Goal: Task Accomplishment & Management: Complete application form

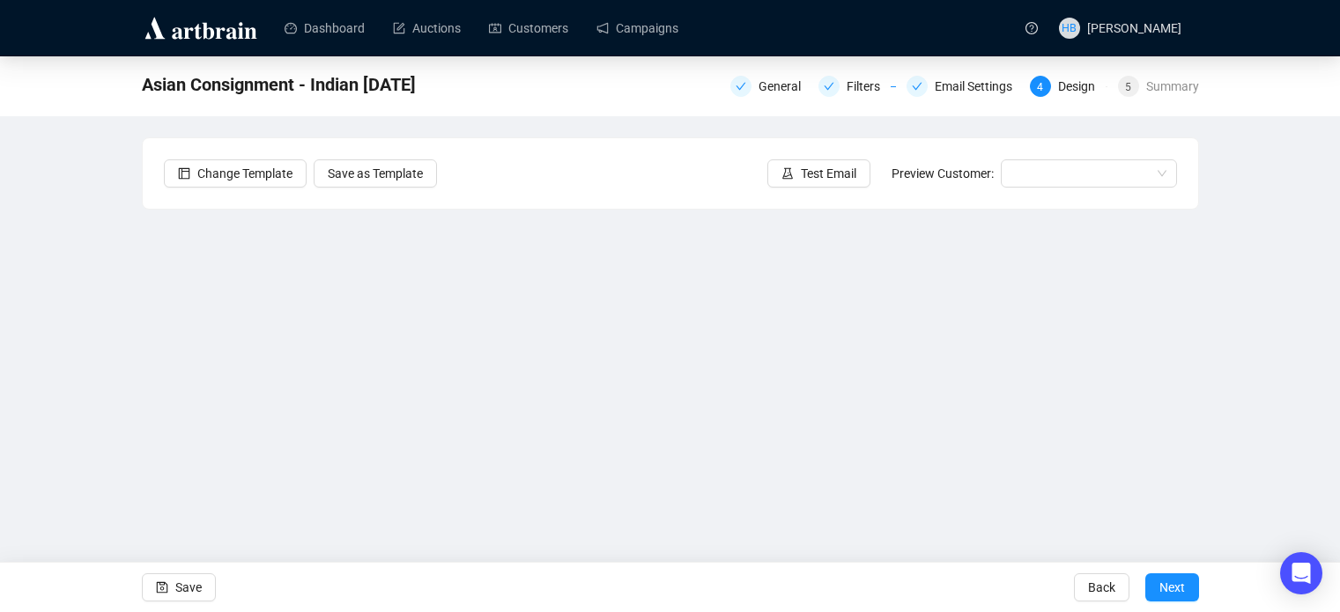
scroll to position [42, 0]
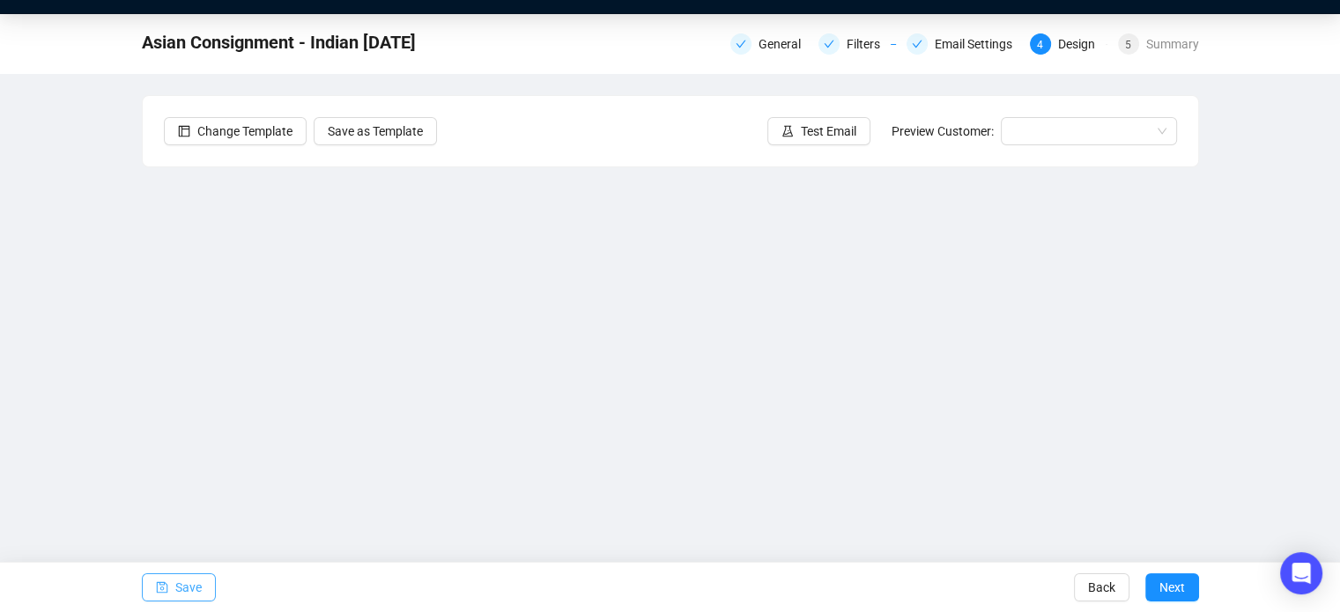
click at [193, 592] on span "Save" at bounding box center [188, 587] width 26 height 49
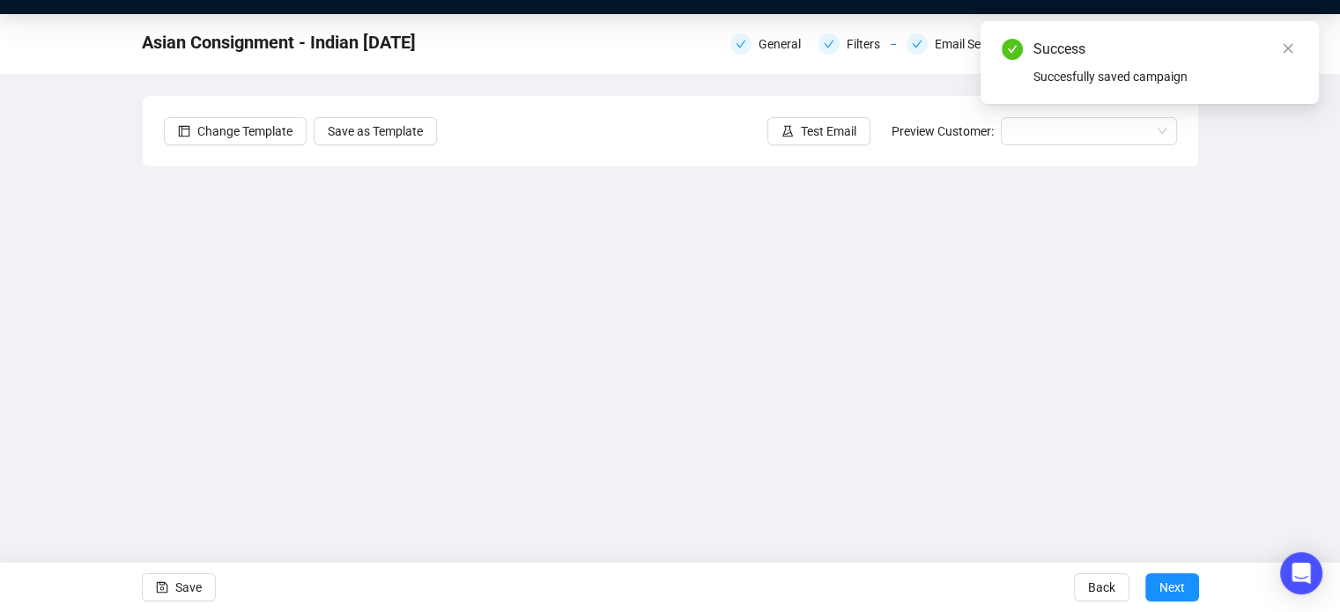
scroll to position [0, 0]
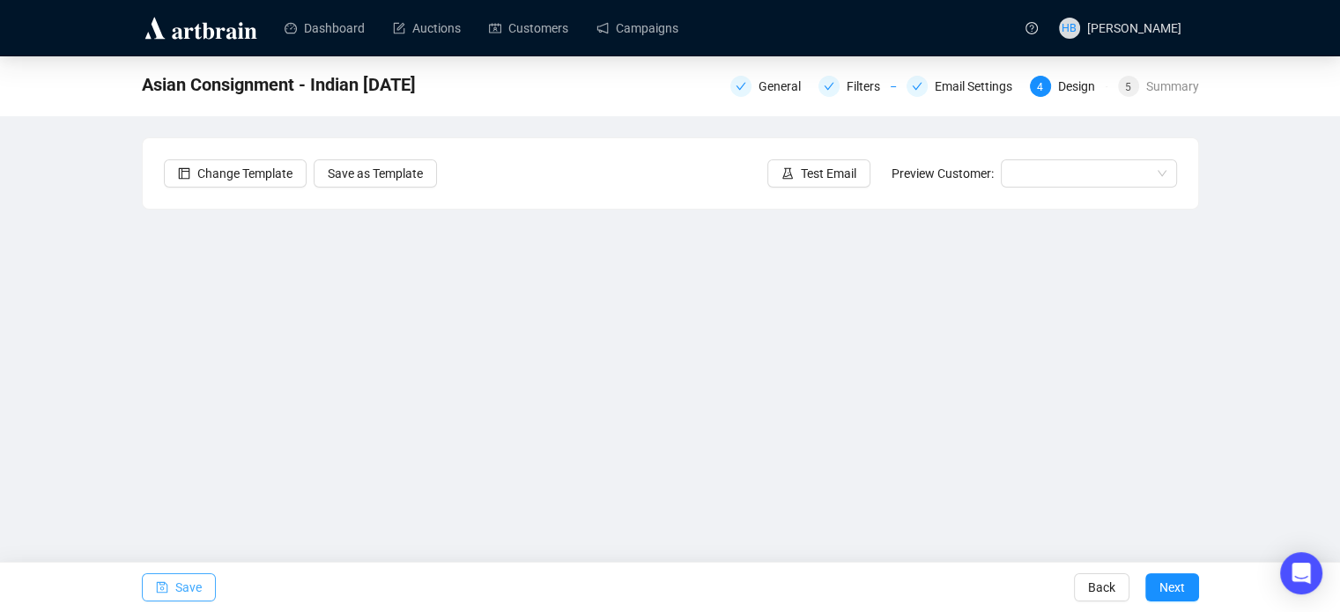
click at [176, 593] on span "Save" at bounding box center [188, 587] width 26 height 49
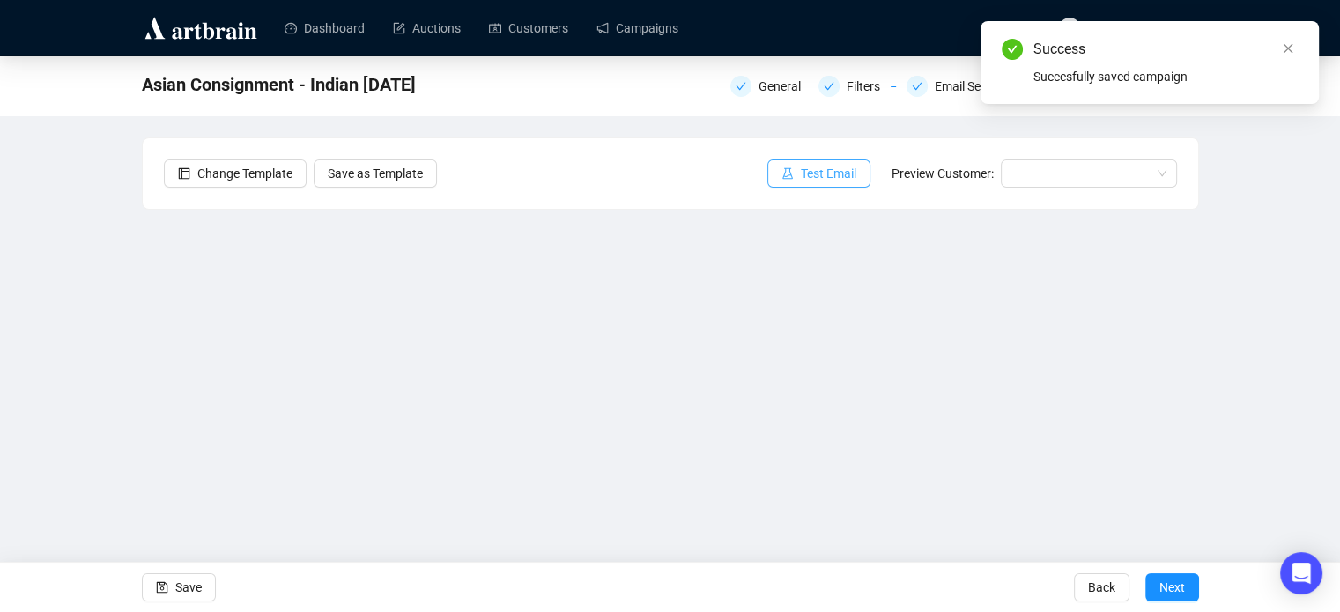
click at [824, 167] on span "Test Email" at bounding box center [828, 173] width 55 height 19
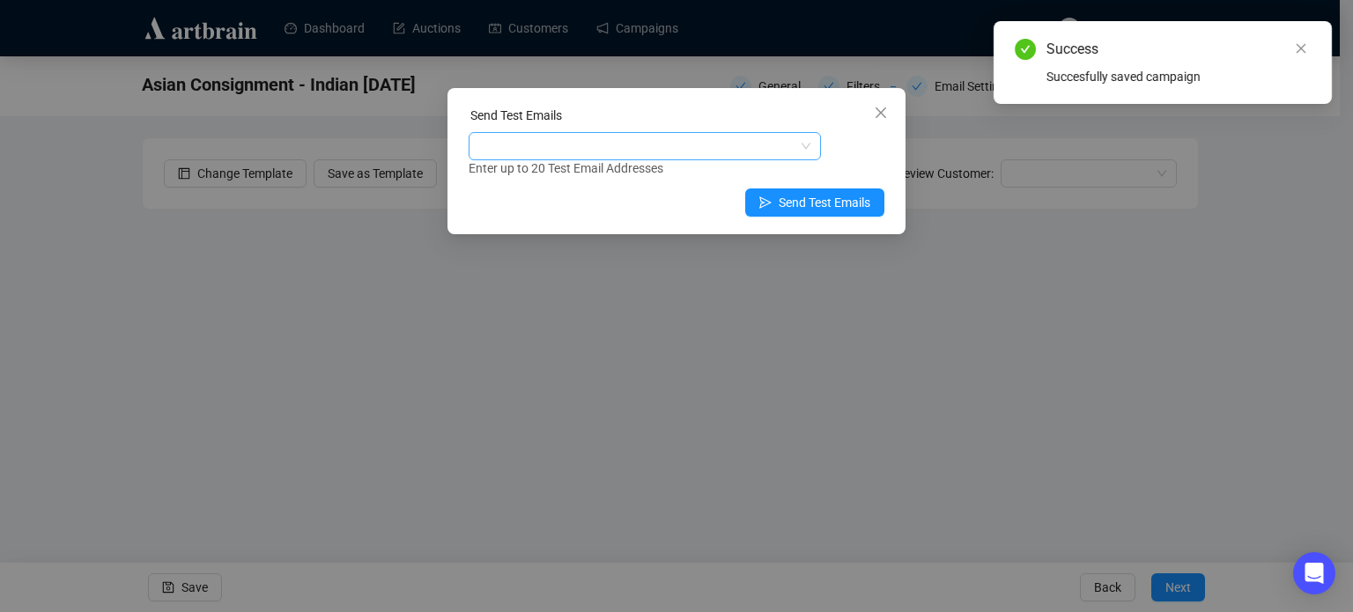
click at [682, 138] on div at bounding box center [635, 146] width 327 height 25
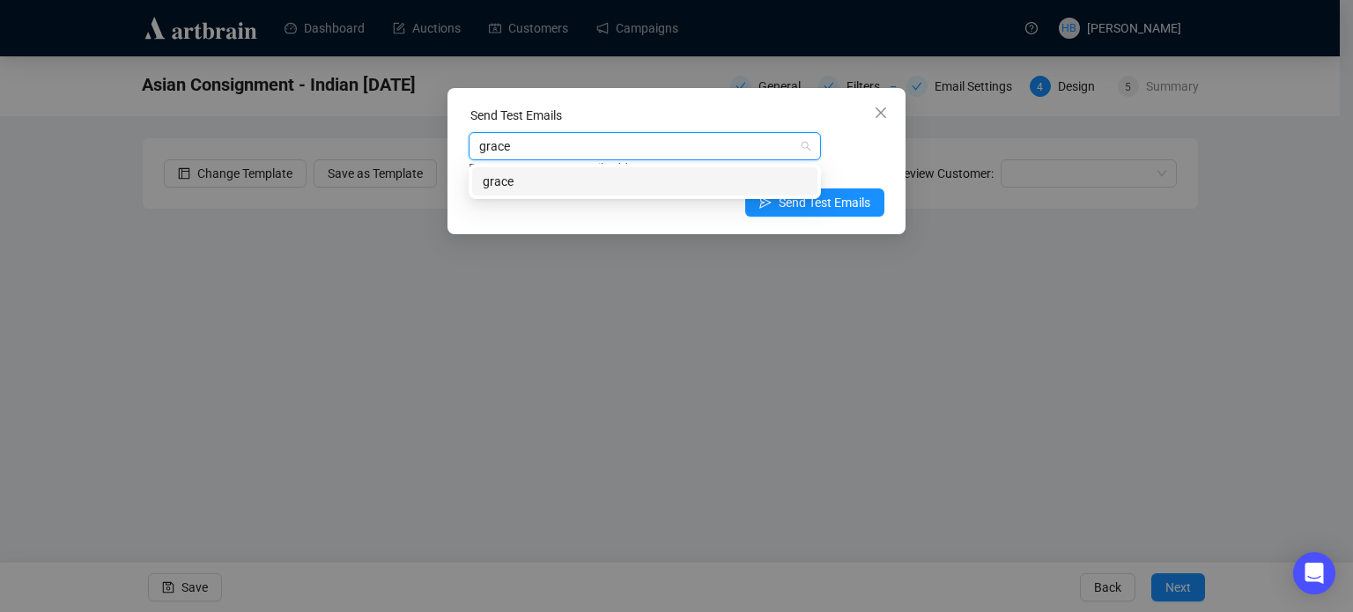
type input "grace"
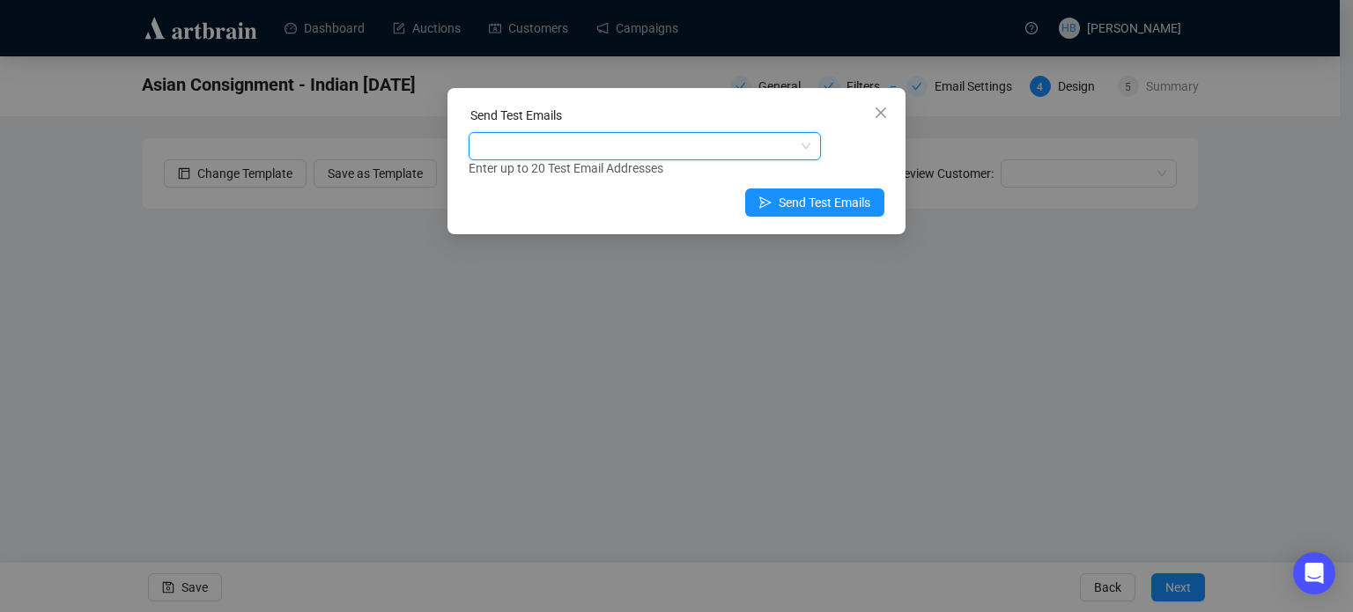
paste input "[EMAIL_ADDRESS][DOMAIN_NAME]"
type input "[EMAIL_ADDRESS][DOMAIN_NAME]"
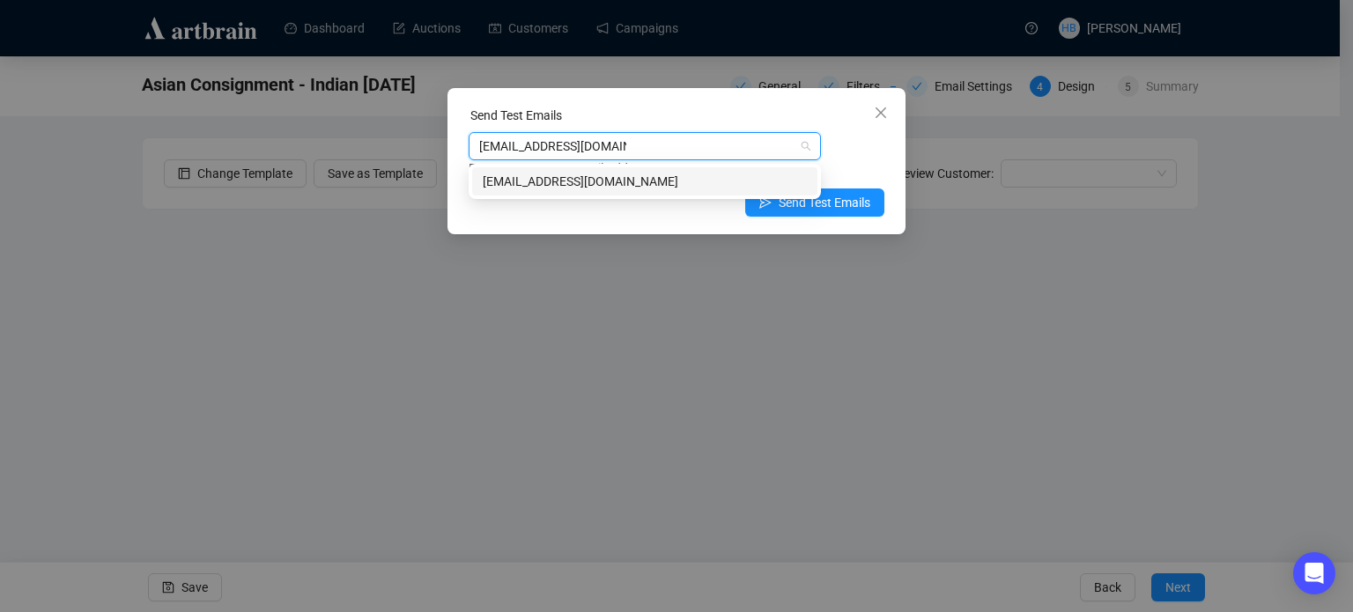
click at [592, 188] on div "[EMAIL_ADDRESS][DOMAIN_NAME]" at bounding box center [645, 181] width 324 height 19
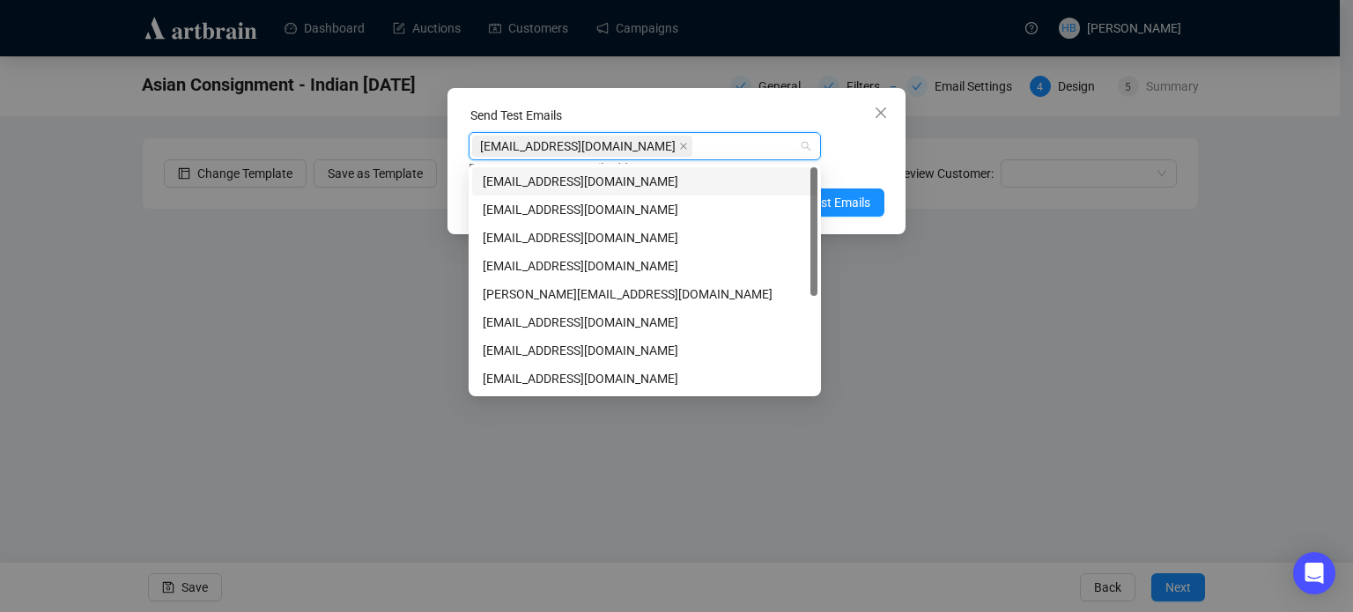
click at [873, 164] on div "Enter up to 20 Test Email Addresses" at bounding box center [677, 169] width 416 height 20
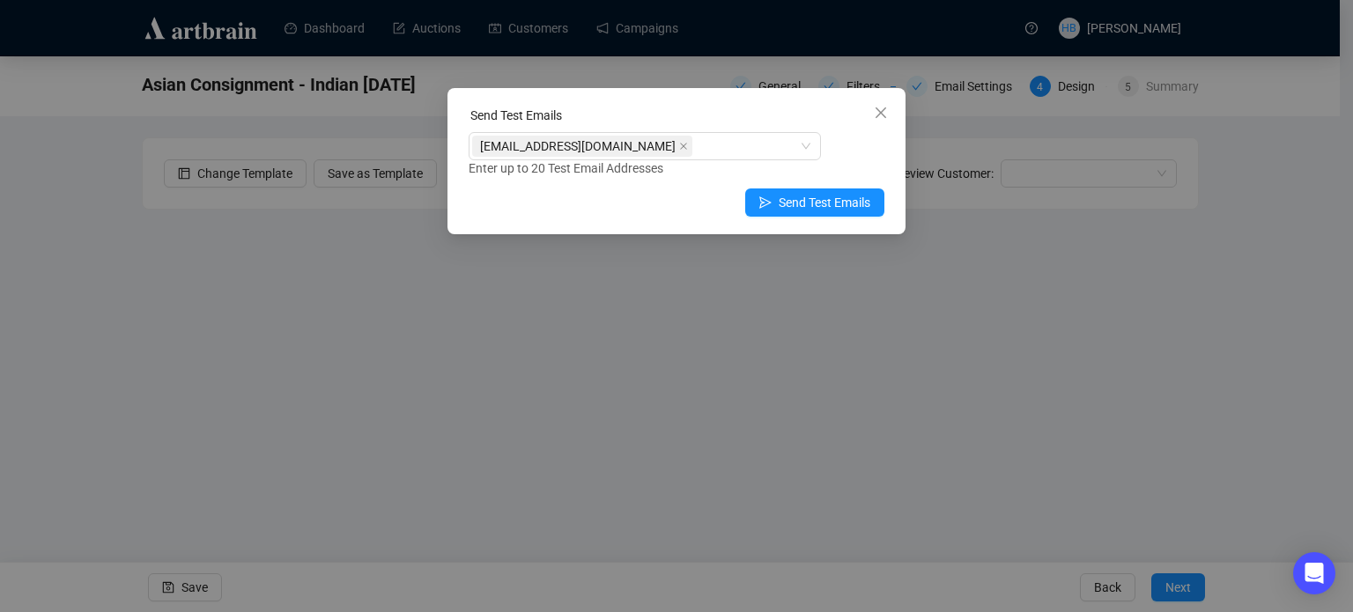
drag, startPoint x: 841, startPoint y: 203, endPoint x: 838, endPoint y: 150, distance: 52.9
click at [838, 150] on div "Send Test Emails [EMAIL_ADDRESS][DOMAIN_NAME] Enter up to 20 Test Email Address…" at bounding box center [676, 161] width 458 height 146
click at [839, 207] on span "Send Test Emails" at bounding box center [825, 202] width 92 height 19
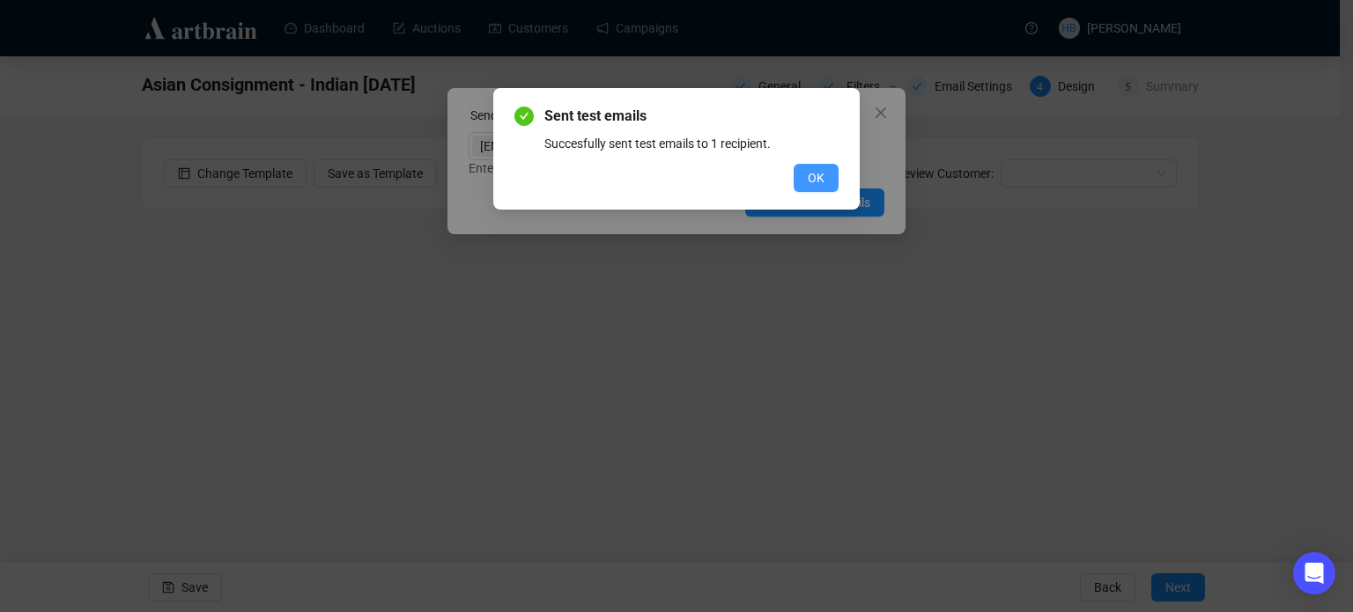
click at [819, 176] on span "OK" at bounding box center [816, 177] width 17 height 19
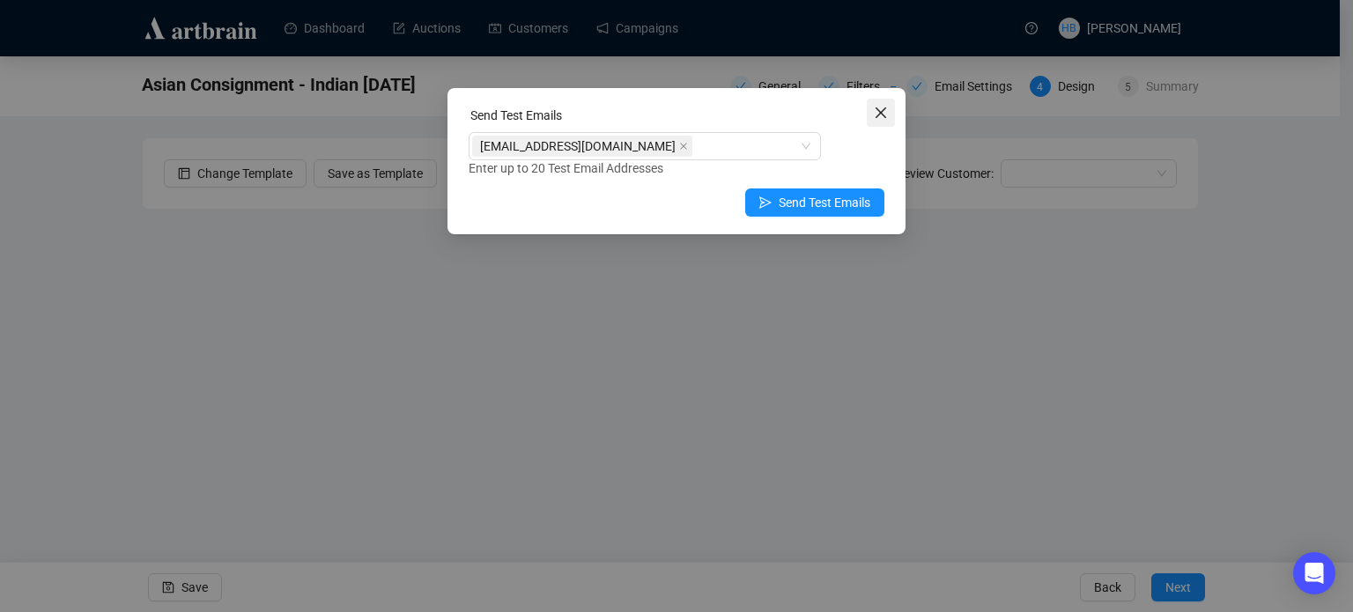
click at [888, 106] on span "Close" at bounding box center [881, 113] width 28 height 14
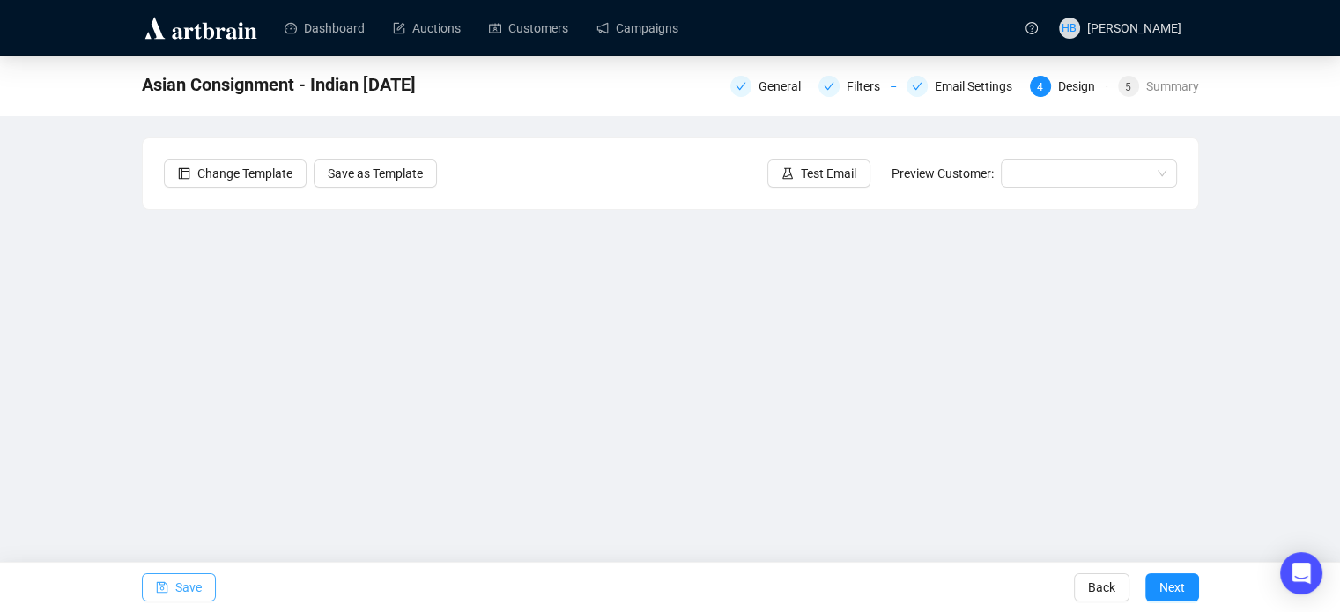
click at [176, 602] on span "Save" at bounding box center [188, 587] width 26 height 49
click at [45, 355] on div "Asian Consignment - Indian [DATE] General Filters Email Settings 4 Design 5 Sum…" at bounding box center [670, 353] width 1340 height 594
click at [200, 594] on button "Save" at bounding box center [179, 587] width 74 height 28
click at [181, 594] on span "Save" at bounding box center [188, 587] width 26 height 49
click at [1182, 587] on span "Next" at bounding box center [1172, 587] width 26 height 49
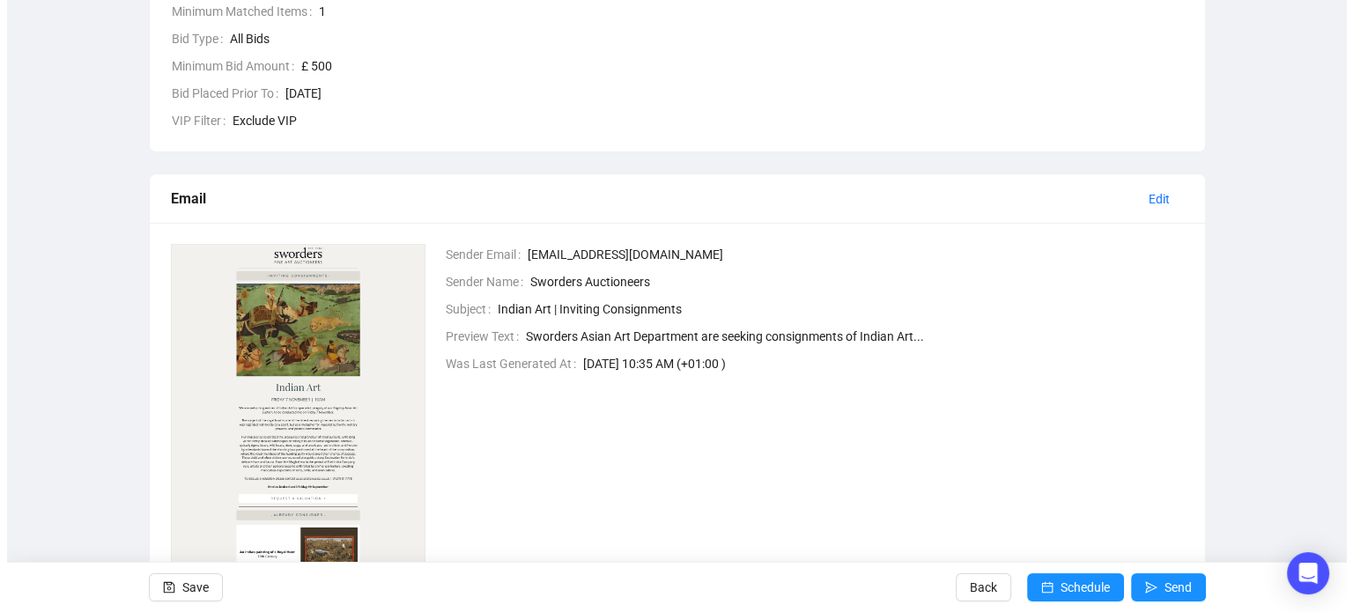
scroll to position [517, 0]
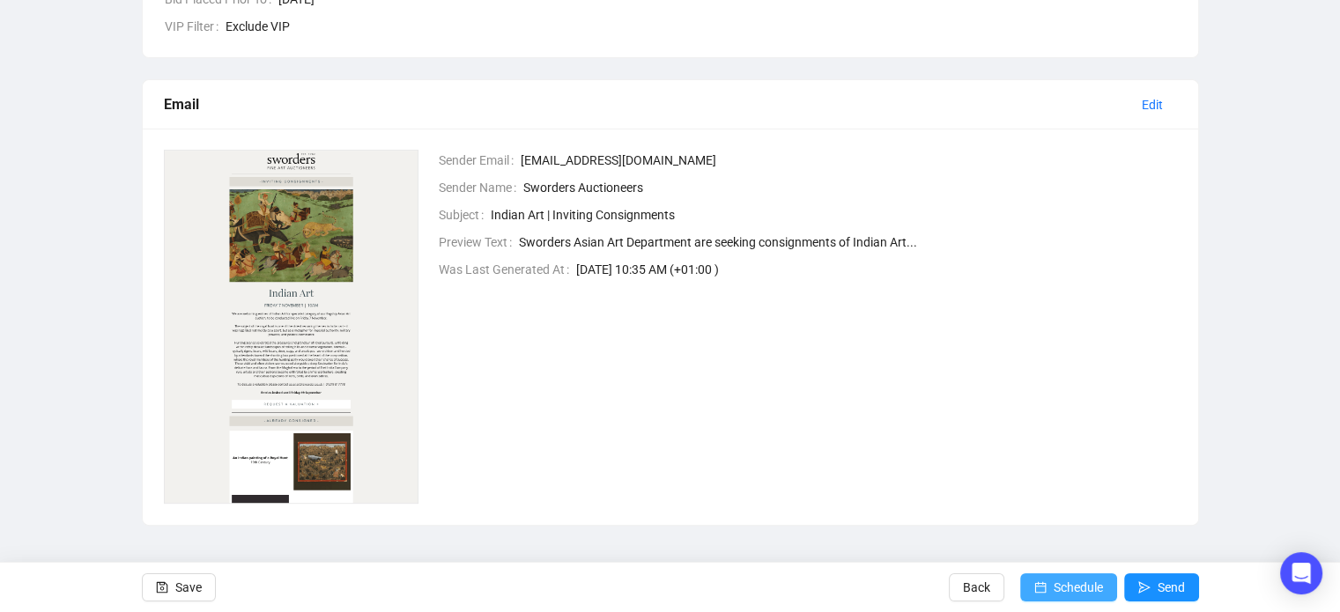
click at [1059, 585] on span "Schedule" at bounding box center [1077, 587] width 49 height 49
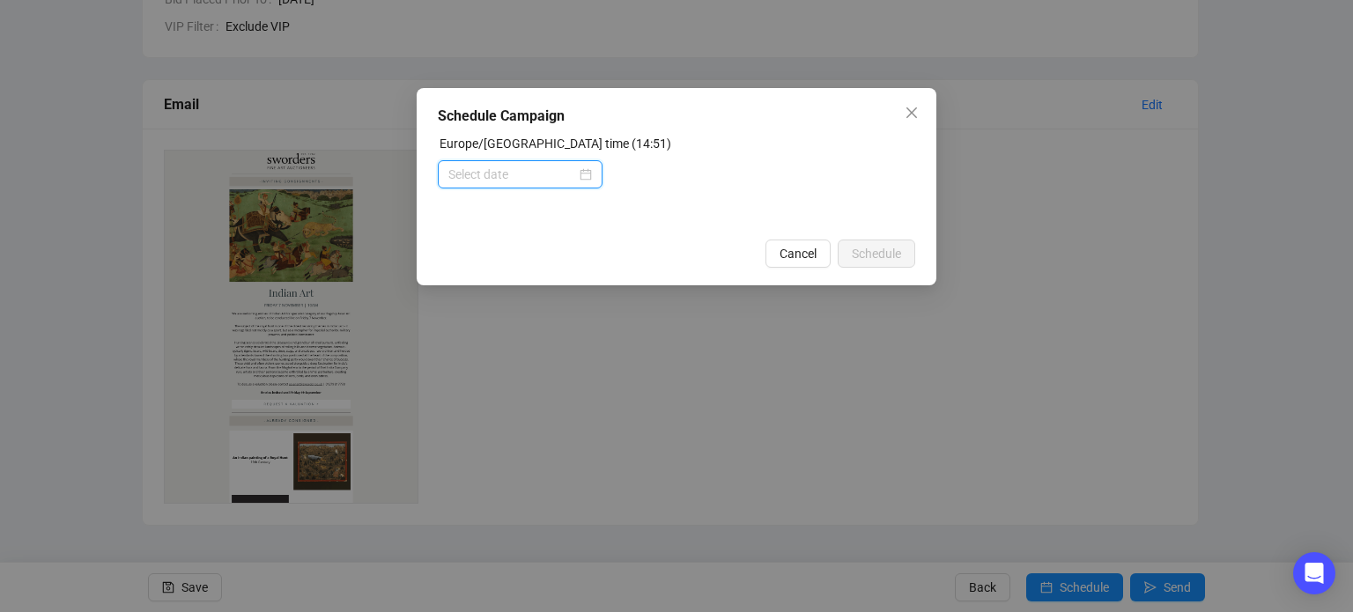
click at [572, 173] on input at bounding box center [512, 174] width 128 height 19
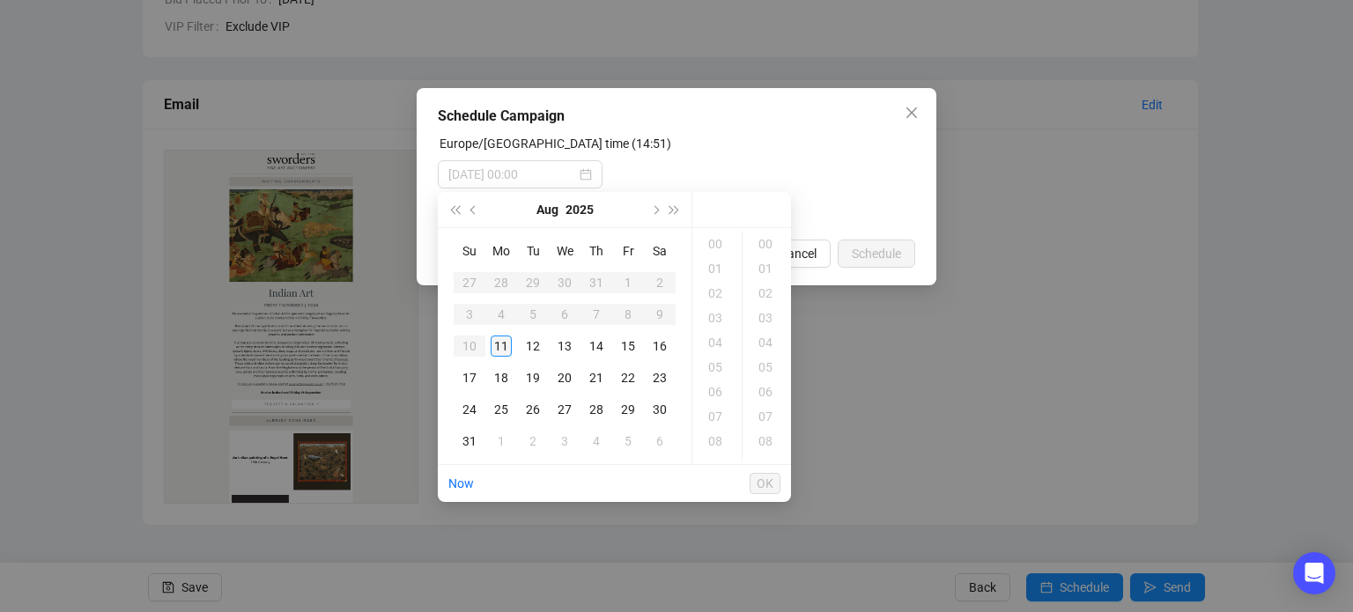
click at [502, 348] on div "11" at bounding box center [501, 346] width 21 height 21
click at [713, 288] on div "17" at bounding box center [717, 293] width 42 height 25
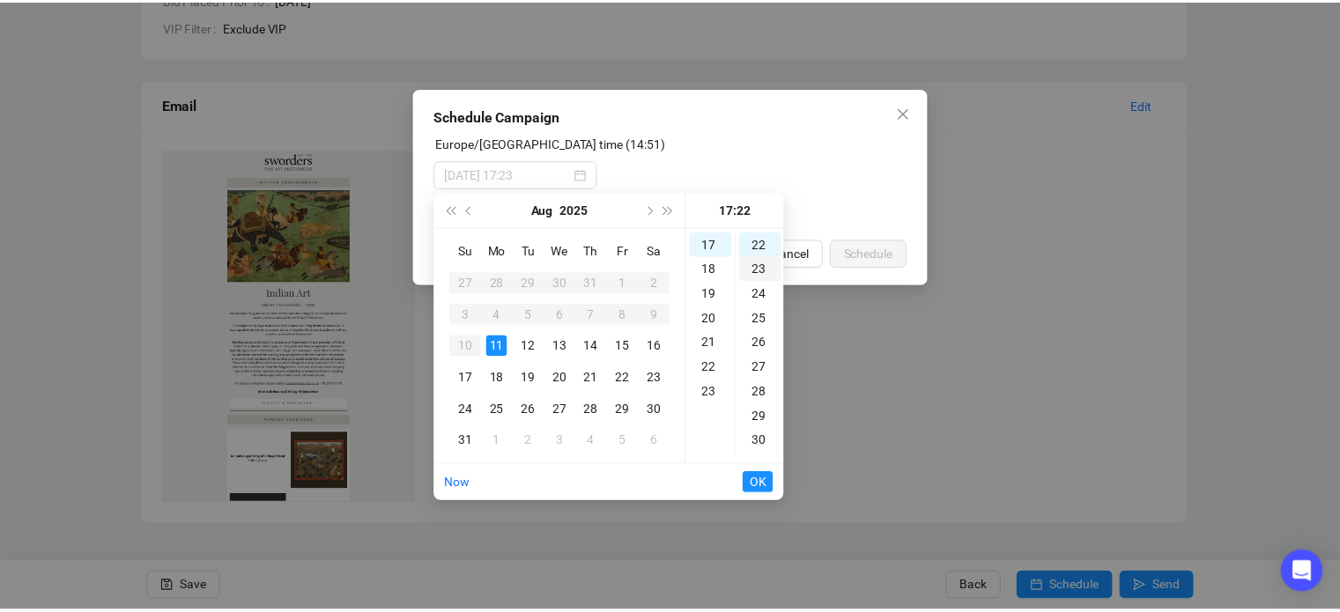
scroll to position [0, 0]
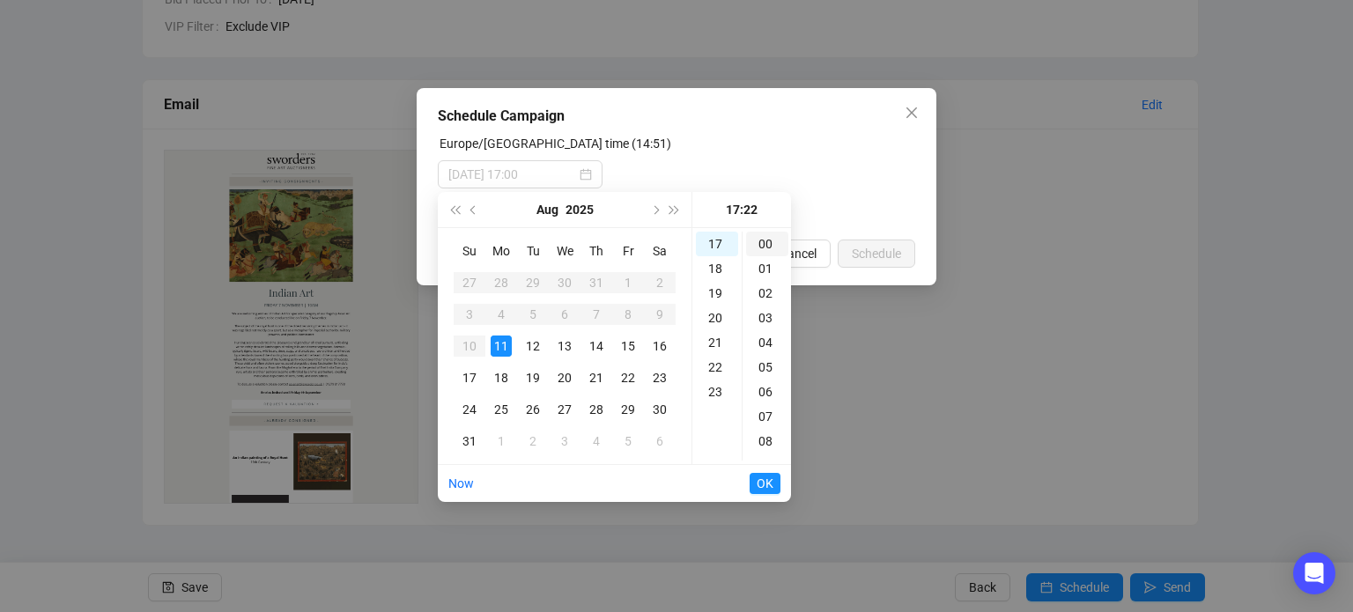
click at [764, 240] on div "00" at bounding box center [767, 244] width 42 height 25
type input "[DATE] 17:00"
click at [767, 483] on span "OK" at bounding box center [765, 483] width 17 height 33
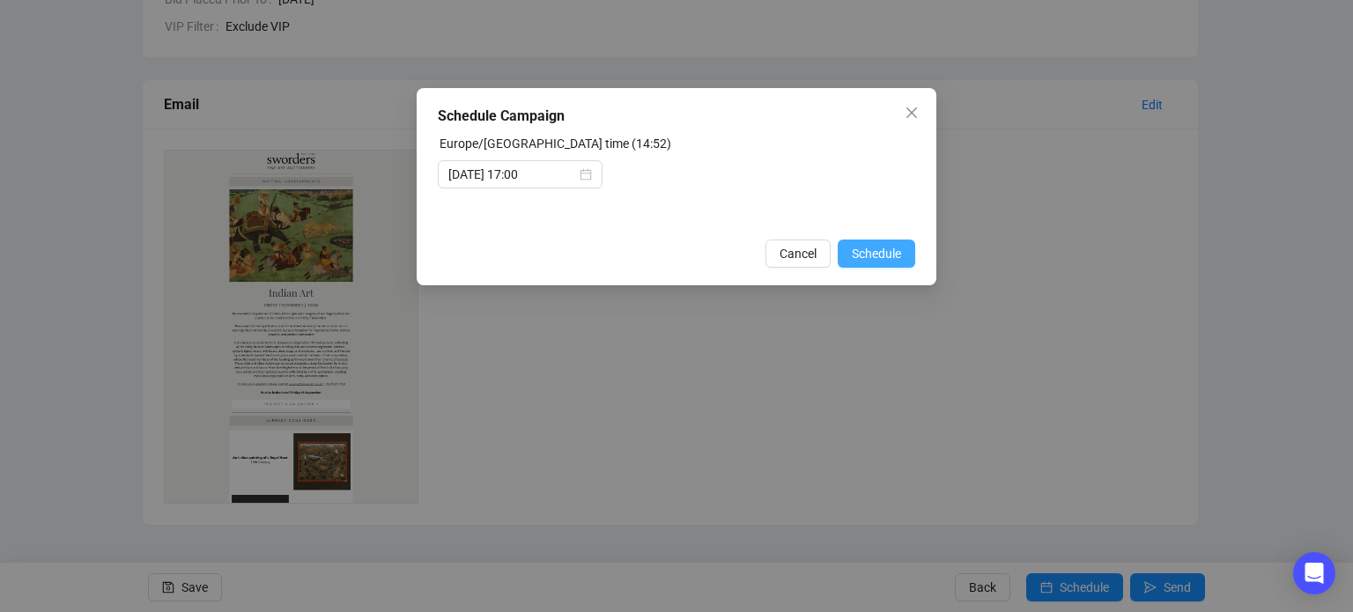
click at [882, 257] on span "Schedule" at bounding box center [876, 253] width 49 height 19
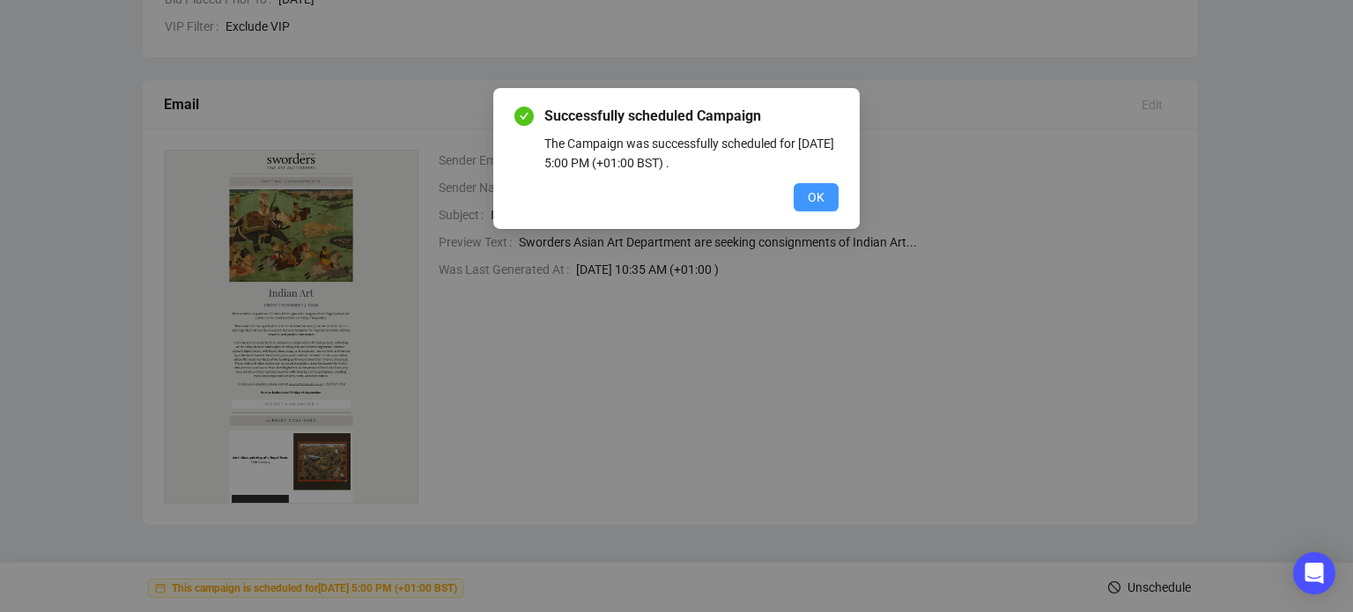
click at [833, 187] on button "OK" at bounding box center [815, 197] width 45 height 28
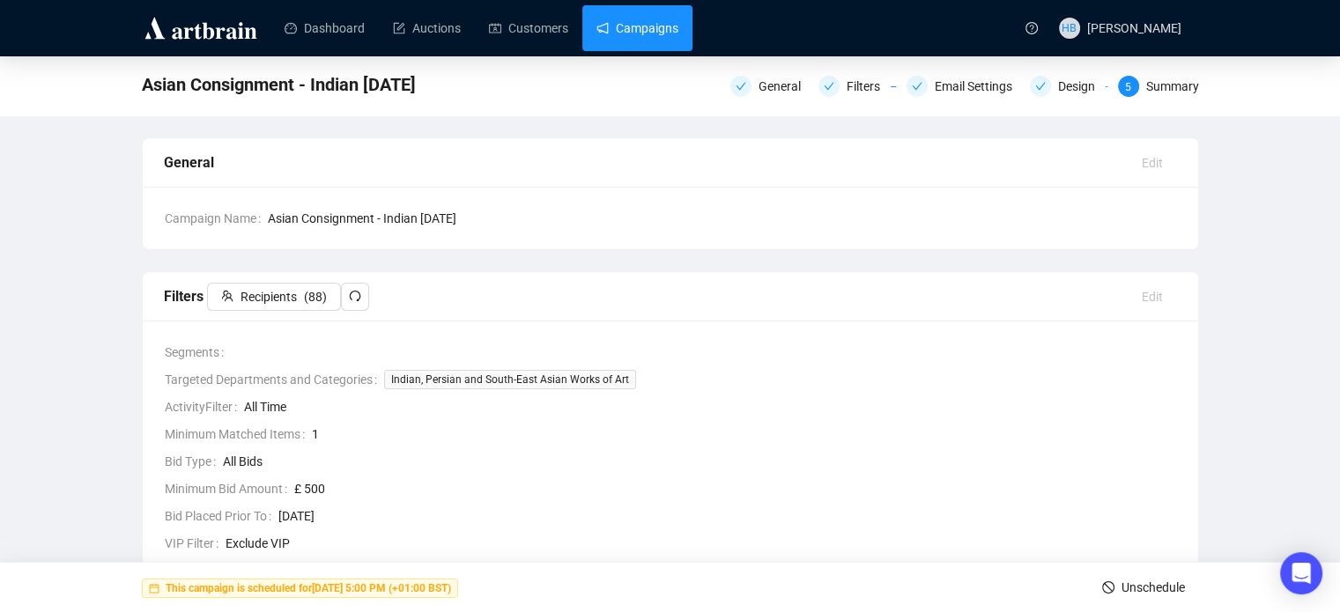
click at [599, 18] on link "Campaigns" at bounding box center [637, 28] width 82 height 46
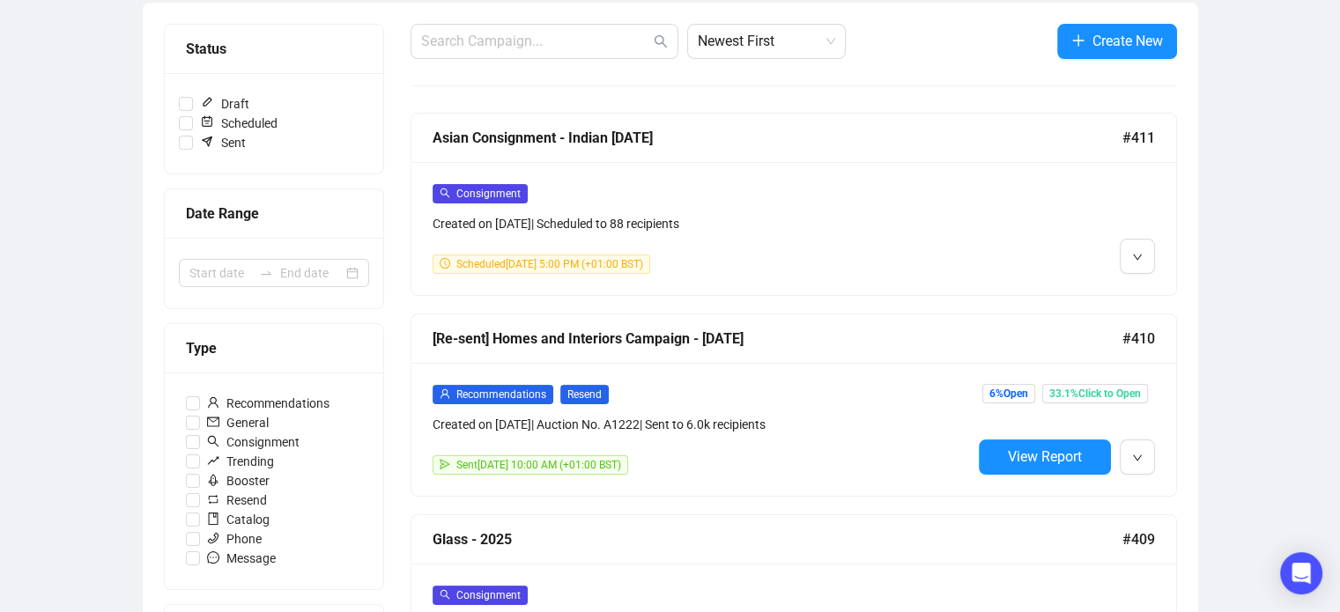
scroll to position [218, 0]
